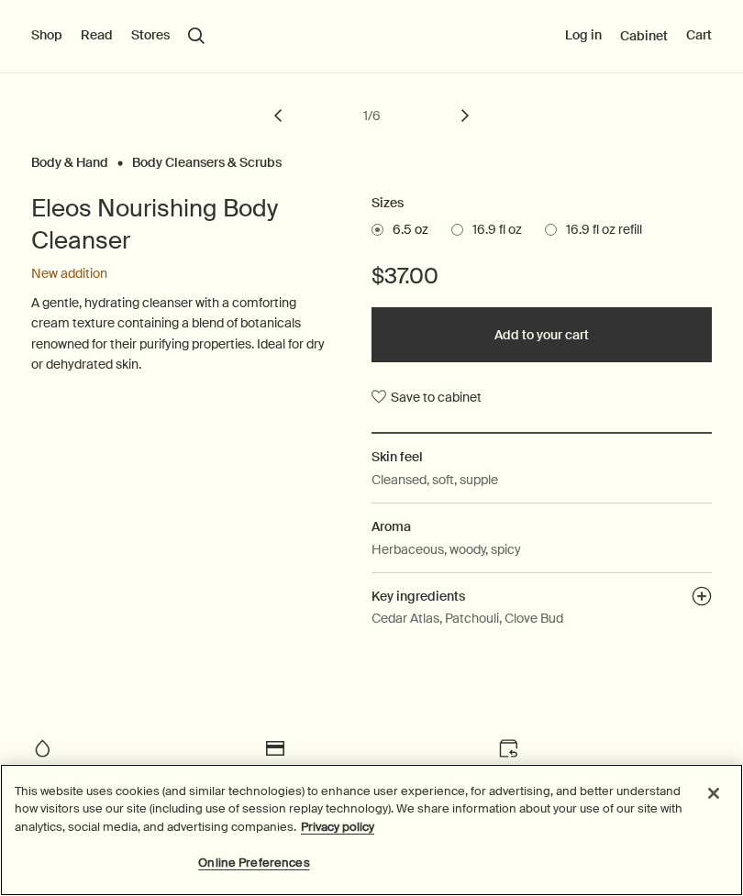
scroll to position [473, 0]
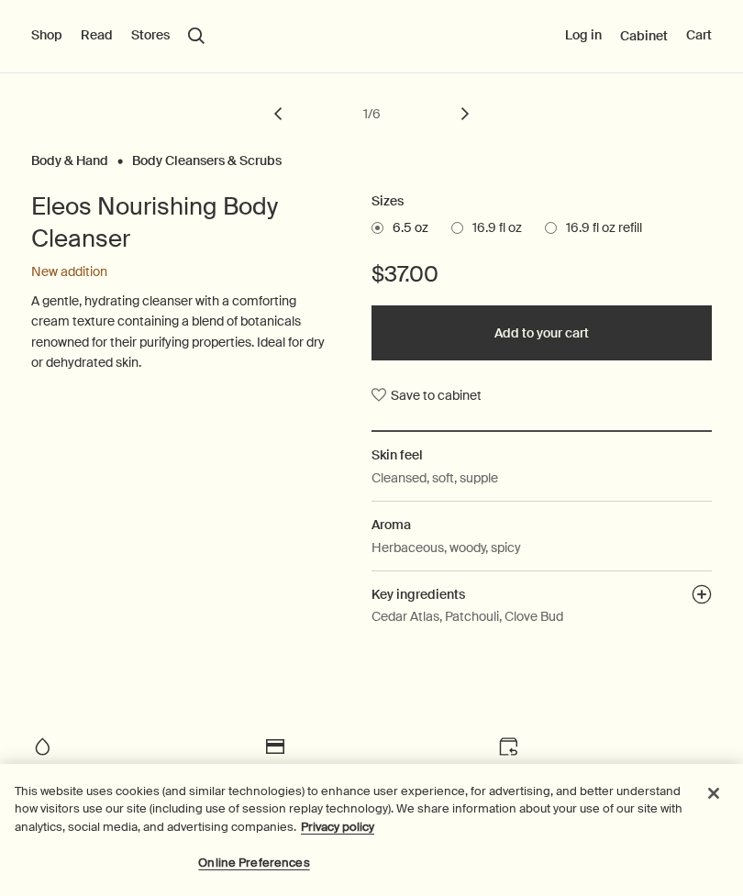
click at [566, 336] on button "Add to your cart" at bounding box center [542, 333] width 340 height 55
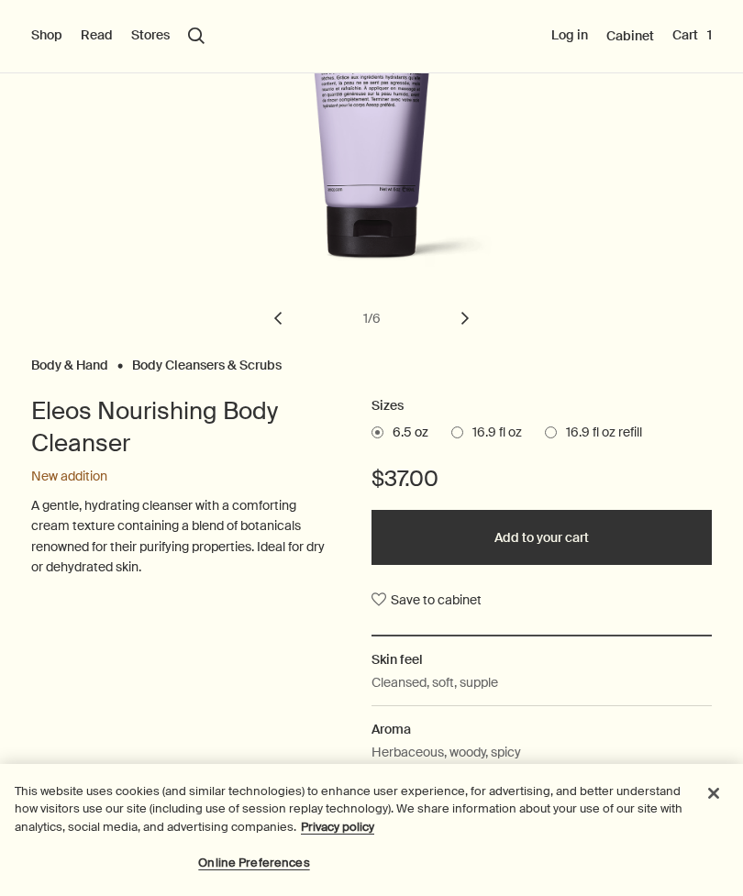
scroll to position [278, 0]
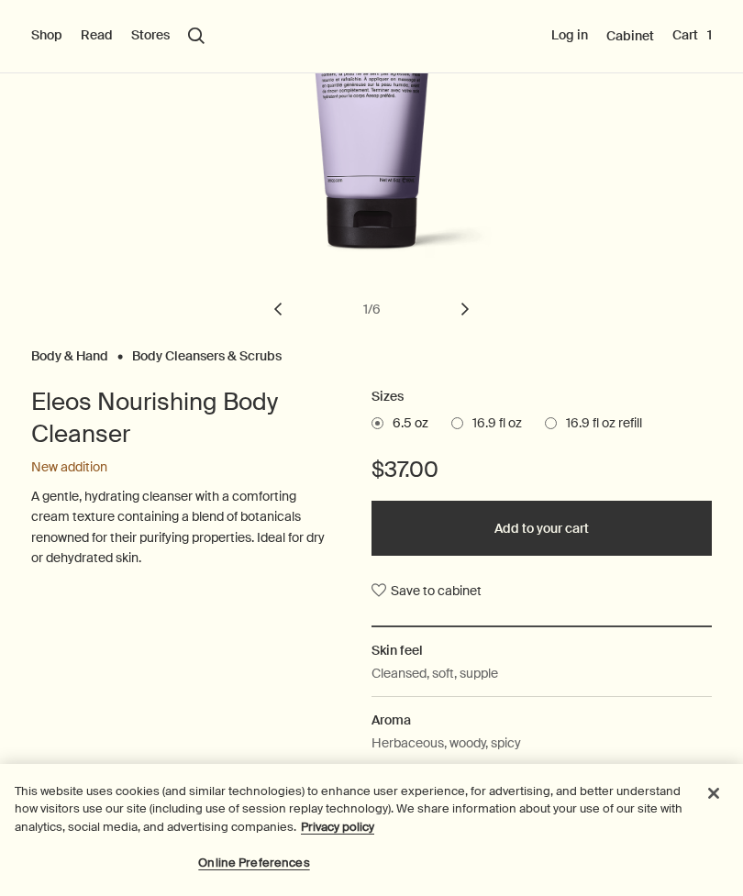
click at [596, 537] on button "Add to your cart" at bounding box center [542, 528] width 340 height 55
click at [691, 38] on button "Cart 2" at bounding box center [691, 36] width 42 height 18
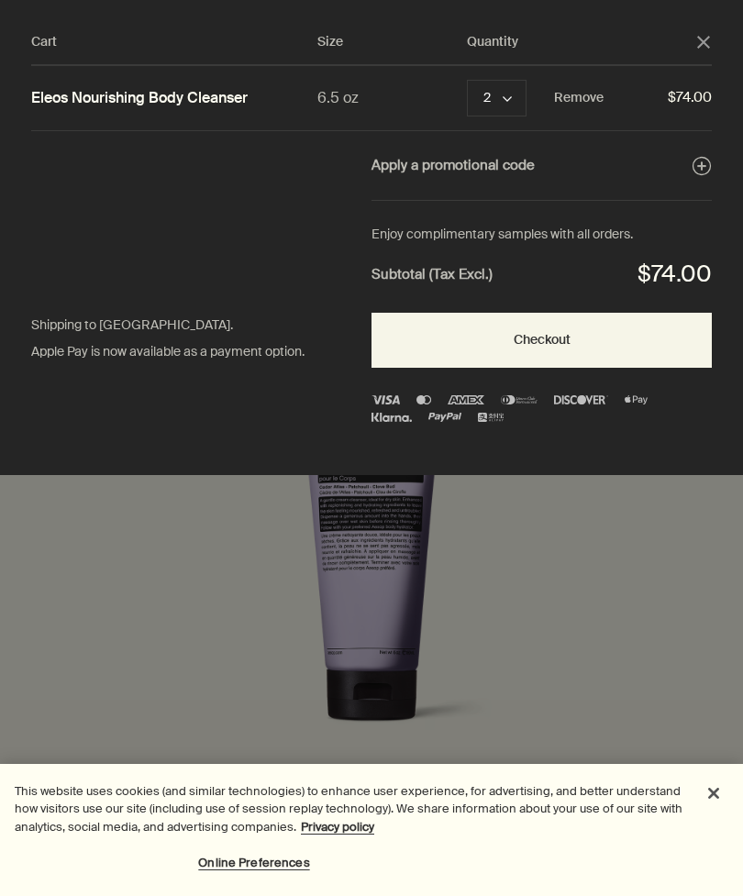
click at [506, 98] on polygon "Quantity 2" at bounding box center [507, 99] width 9 height 6
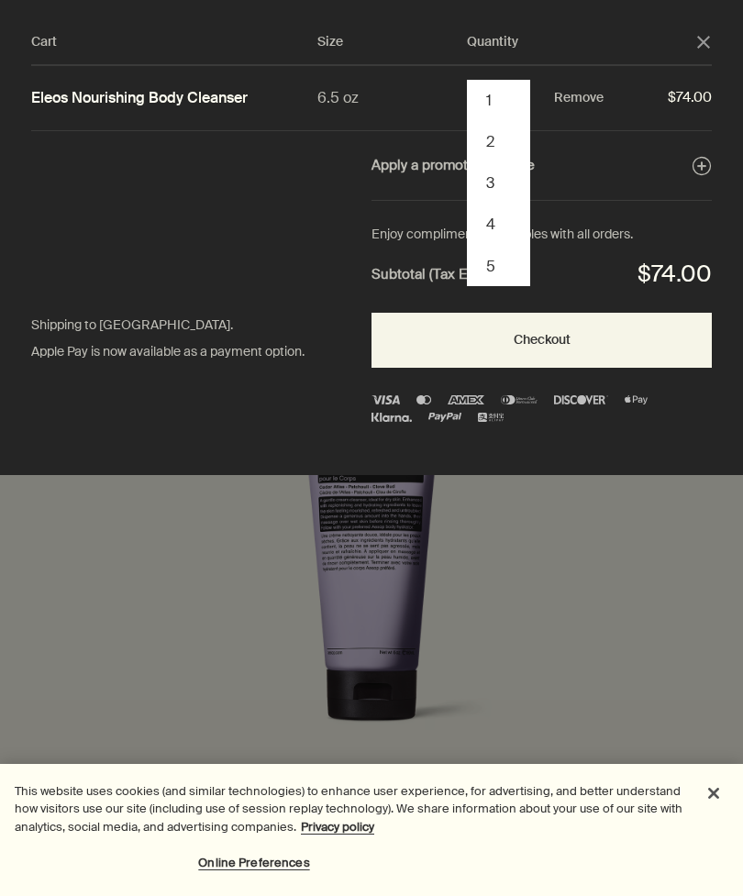
click at [495, 92] on button "1" at bounding box center [499, 100] width 60 height 41
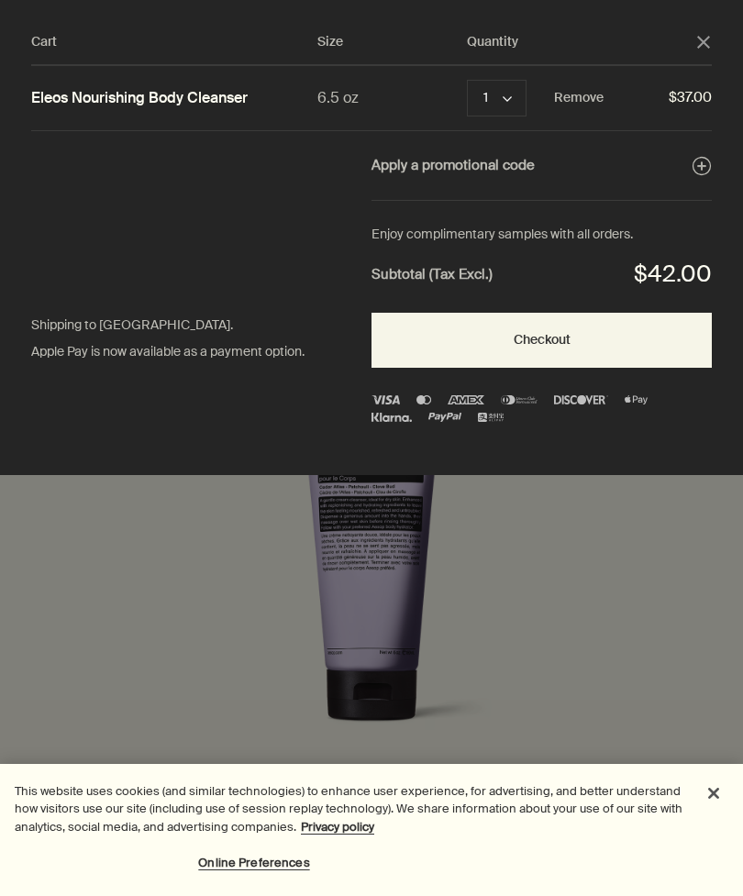
scroll to position [0, 0]
